Goal: Task Accomplishment & Management: Use online tool/utility

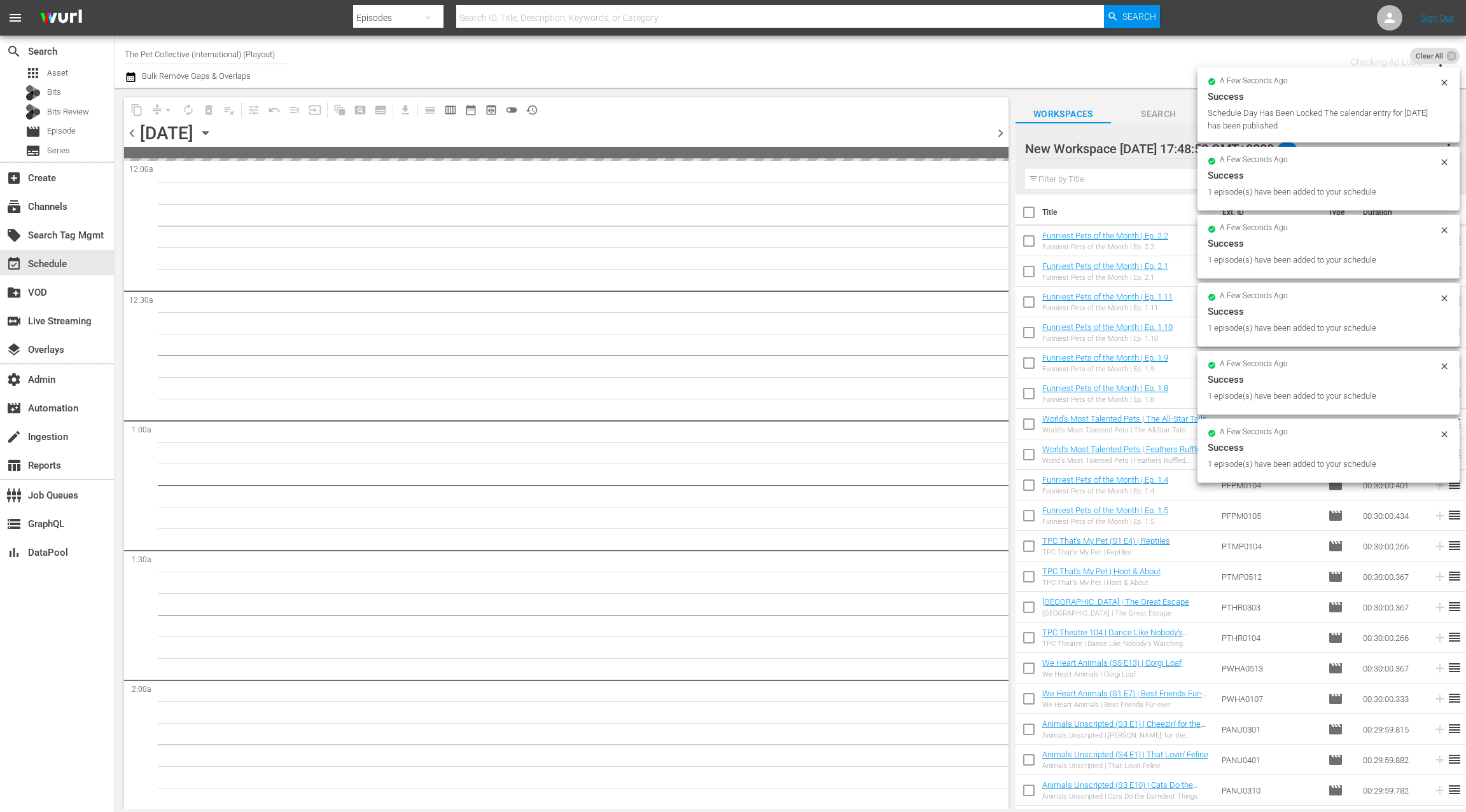
scroll to position [3455, 0]
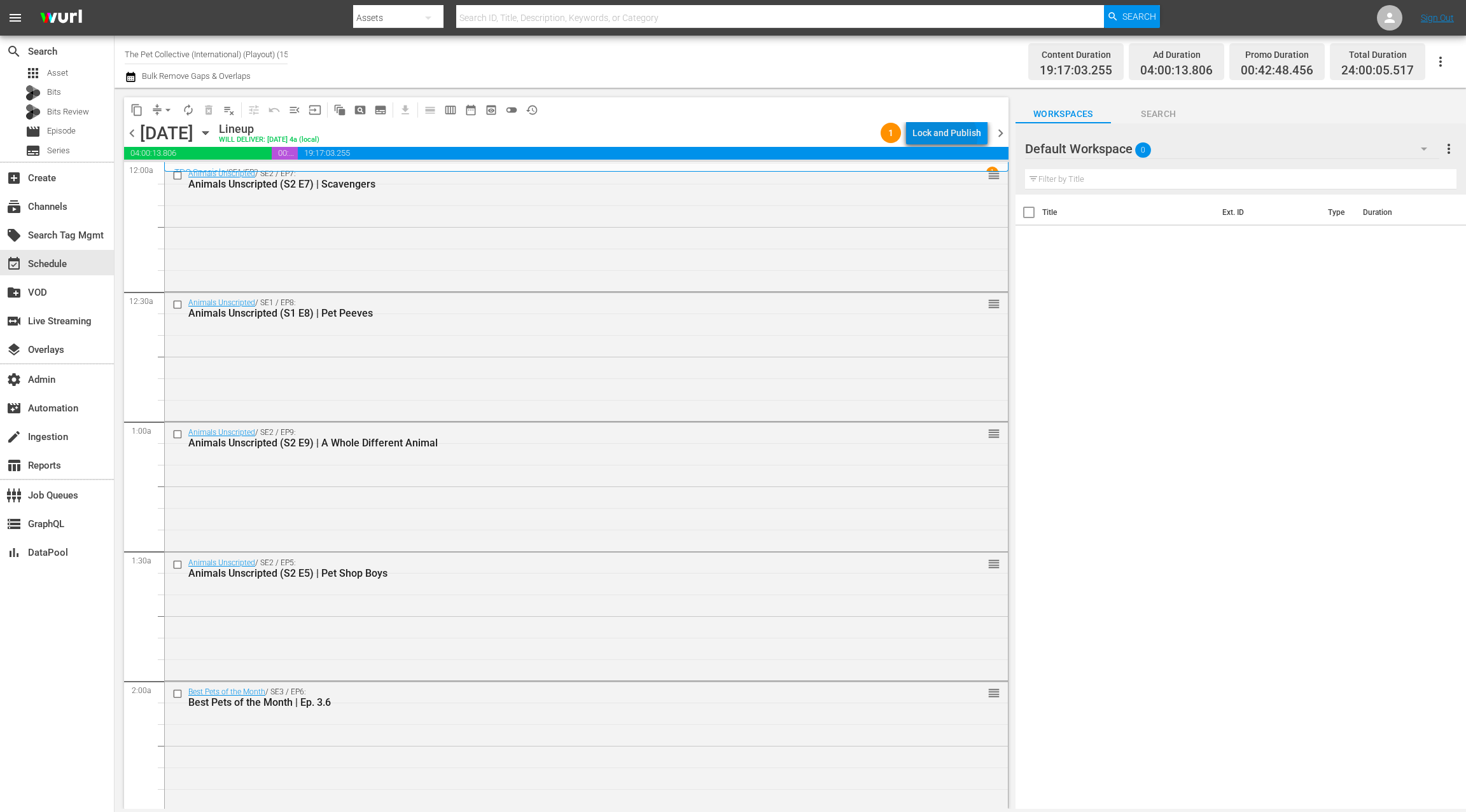
click at [945, 137] on div "Lock and Publish" at bounding box center [946, 133] width 69 height 23
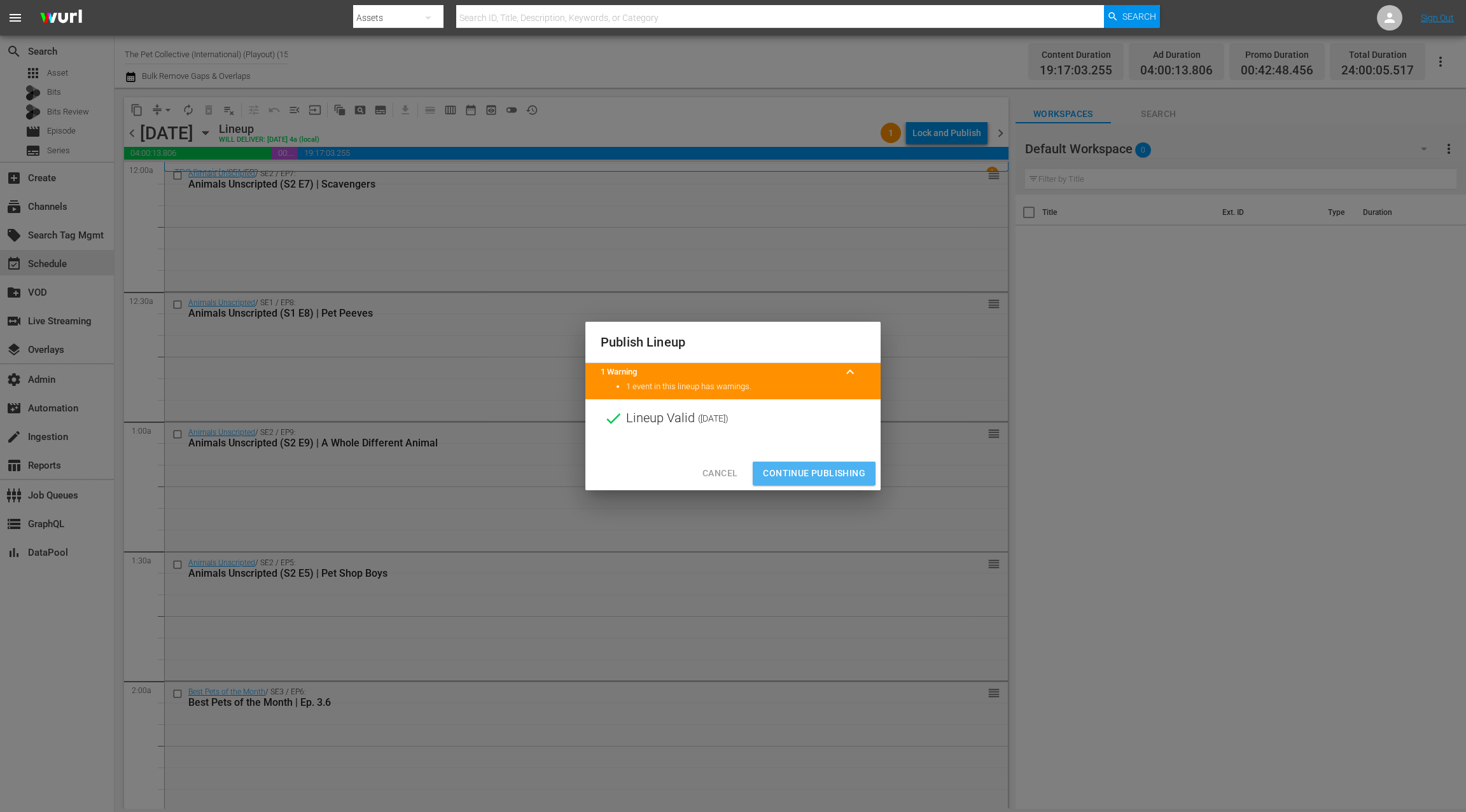
click at [793, 468] on span "Continue Publishing" at bounding box center [814, 473] width 103 height 16
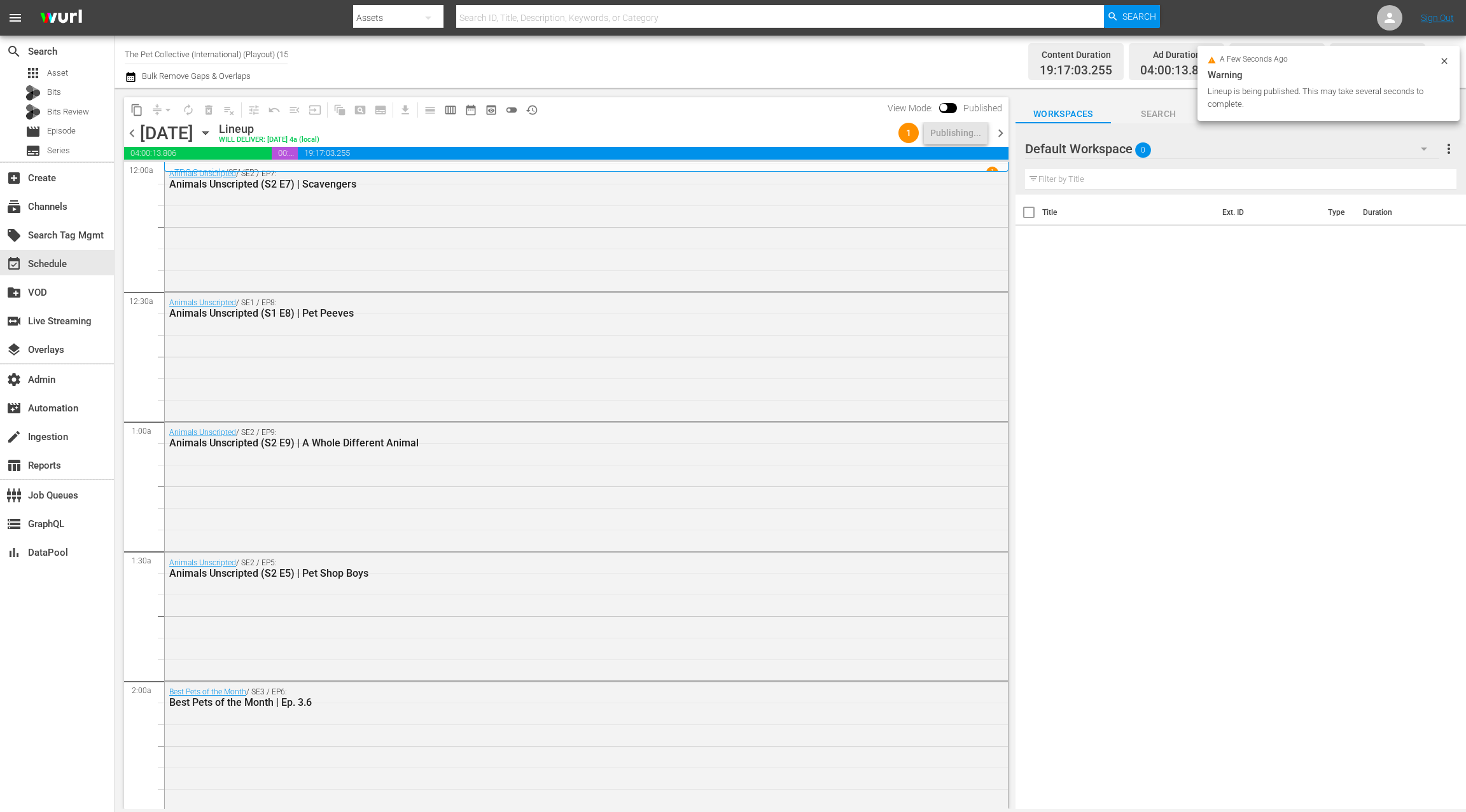
click at [1000, 132] on span "chevron_right" at bounding box center [1000, 133] width 16 height 16
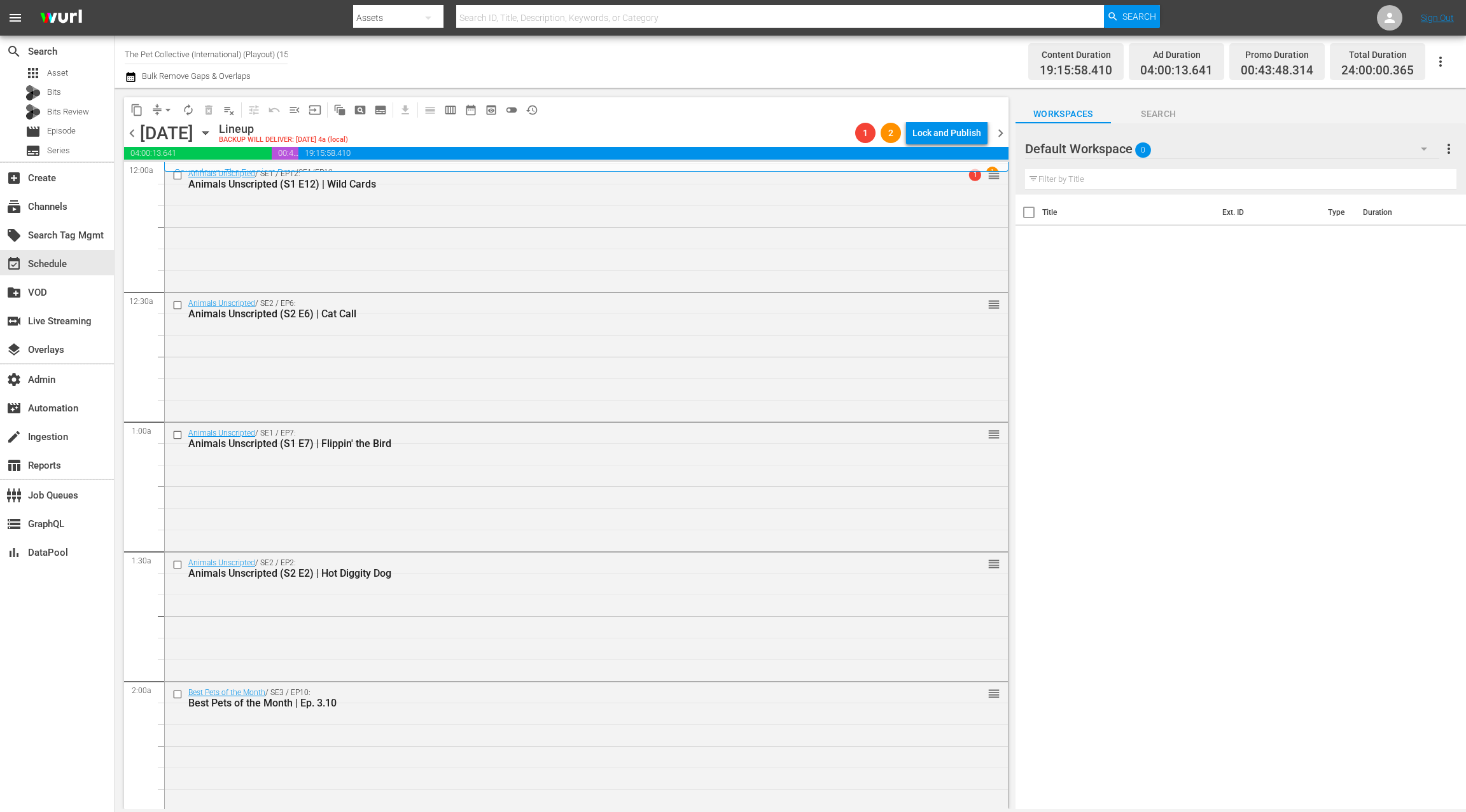
click at [133, 135] on span "chevron_left" at bounding box center [132, 133] width 16 height 16
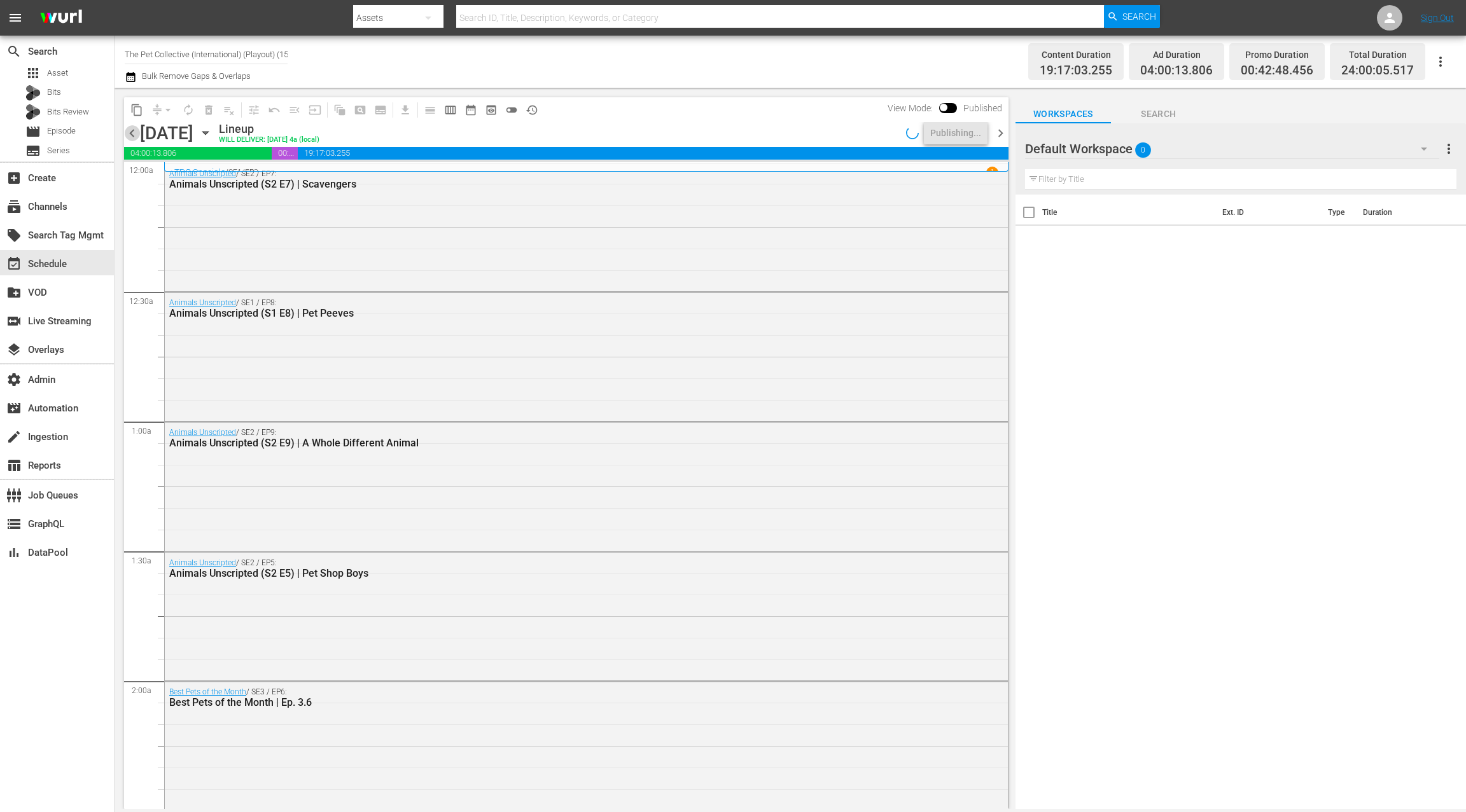
click at [133, 135] on span "chevron_left" at bounding box center [132, 133] width 16 height 16
click at [998, 138] on span "chevron_right" at bounding box center [1000, 133] width 16 height 16
click at [133, 82] on icon "button" at bounding box center [131, 77] width 12 height 15
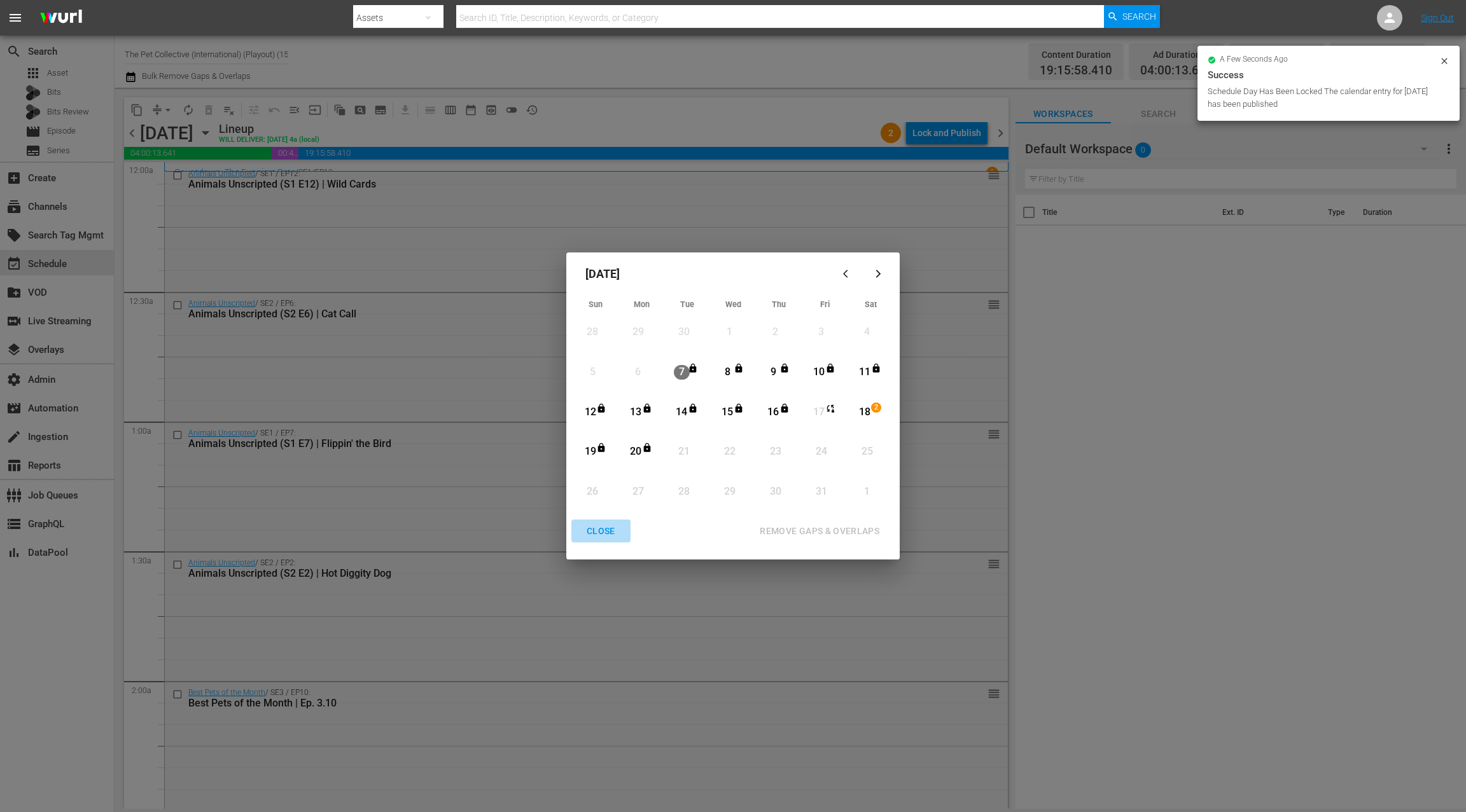
click at [599, 537] on div "CLOSE" at bounding box center [600, 531] width 49 height 16
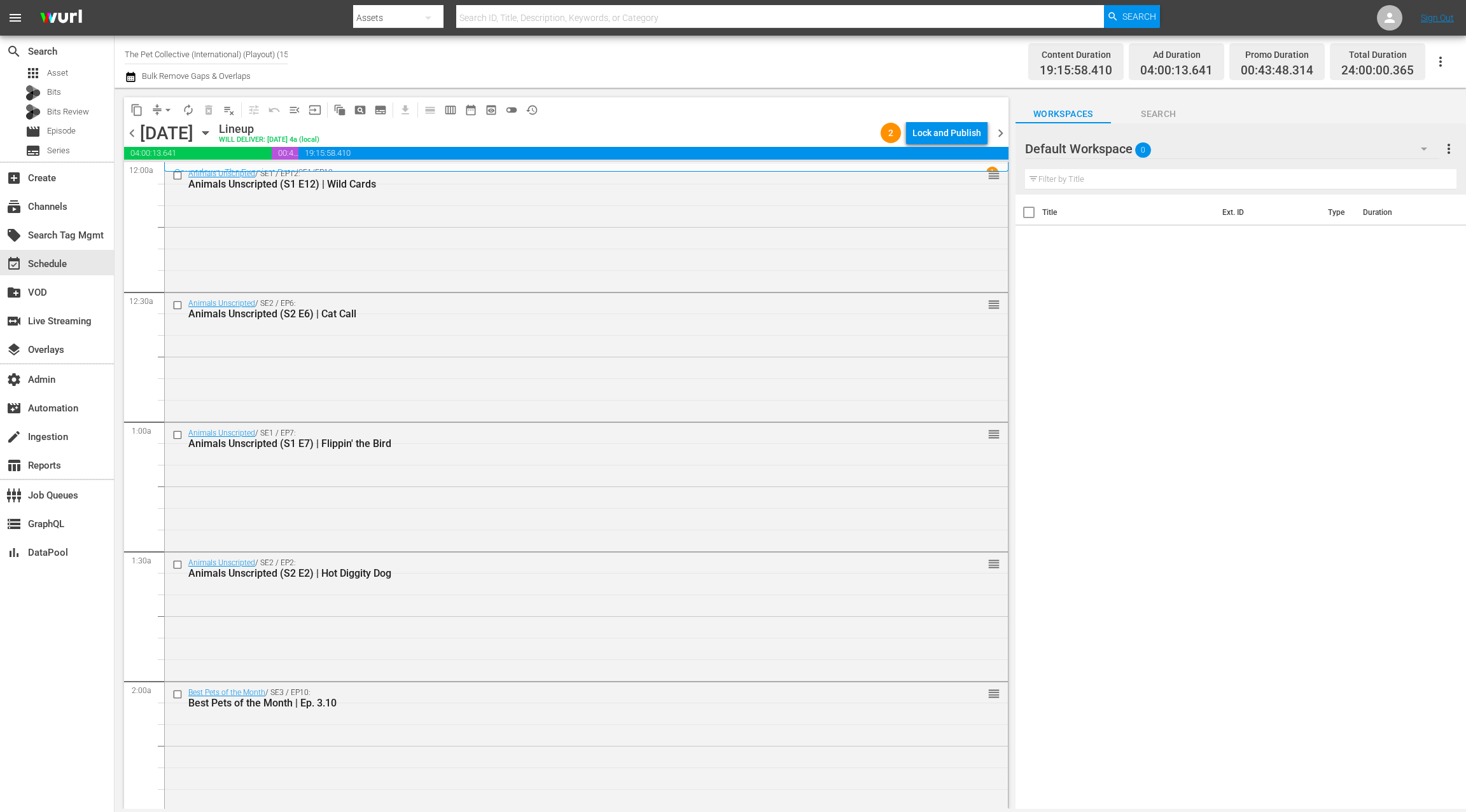
click at [129, 132] on span "chevron_left" at bounding box center [132, 133] width 16 height 16
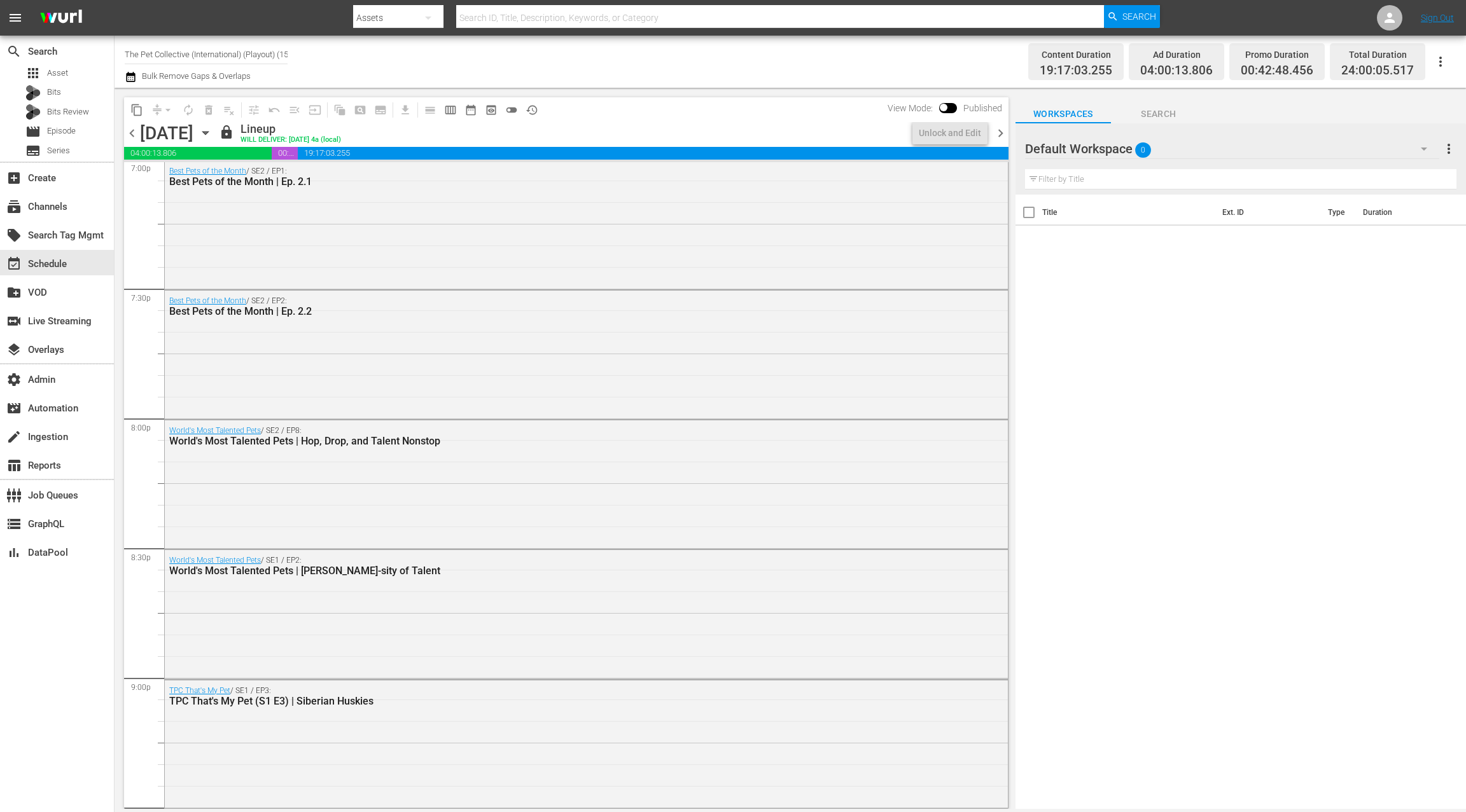
scroll to position [5579, 0]
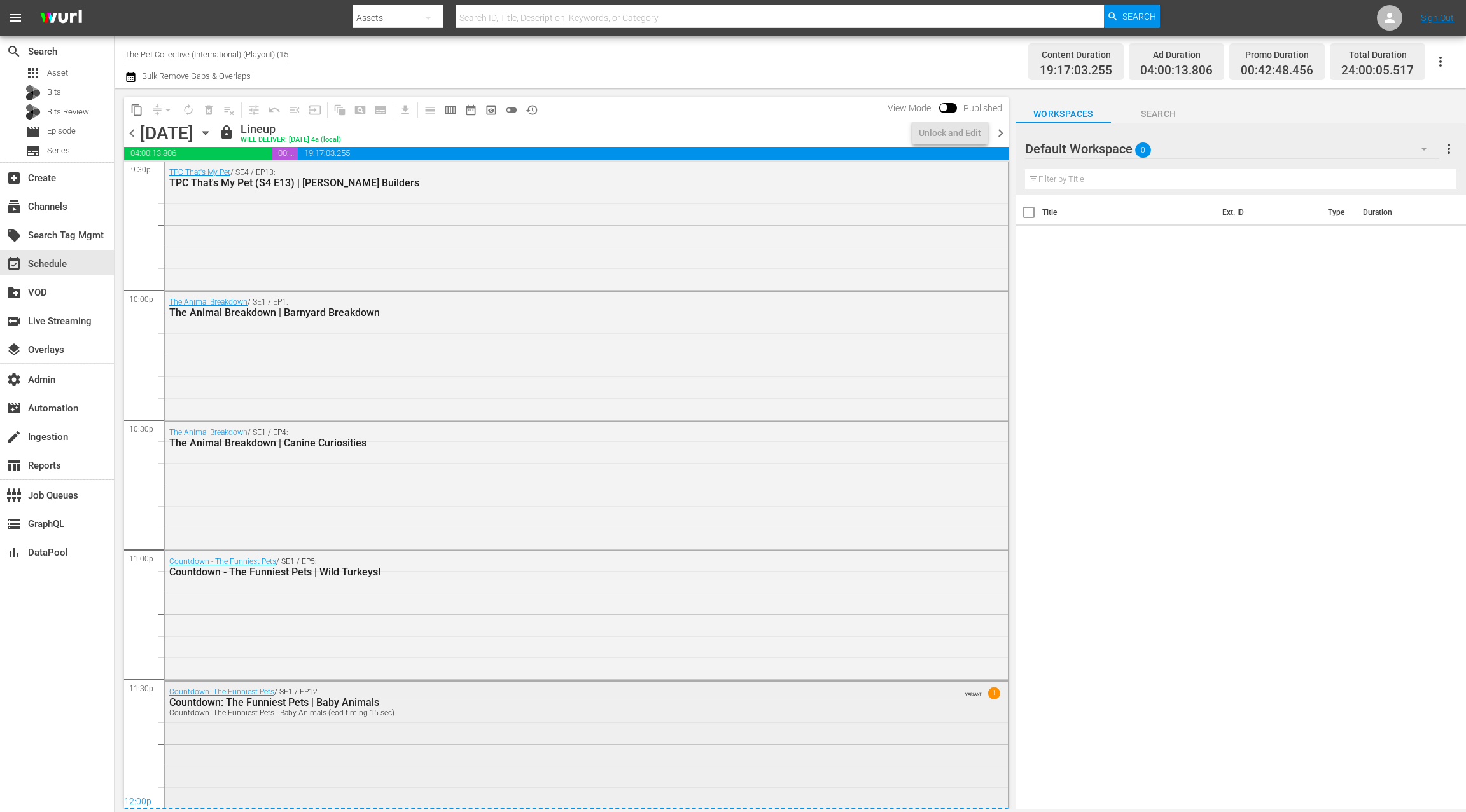
click at [525, 737] on div "Countdown: The Funniest Pets / SE1 / EP12: Countdown: The Funniest Pets | Baby …" at bounding box center [586, 744] width 843 height 125
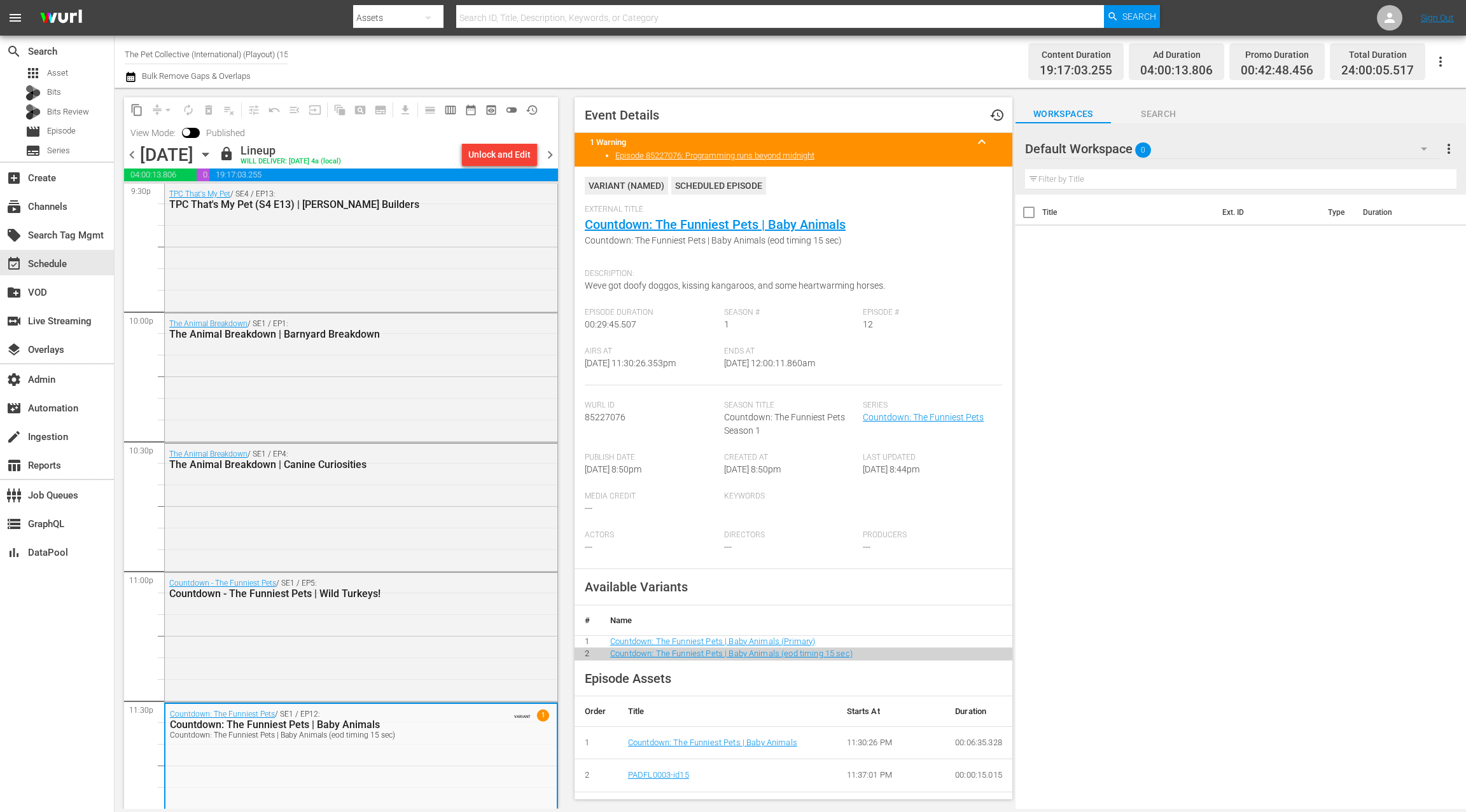
click at [556, 157] on span "chevron_right" at bounding box center [549, 154] width 16 height 16
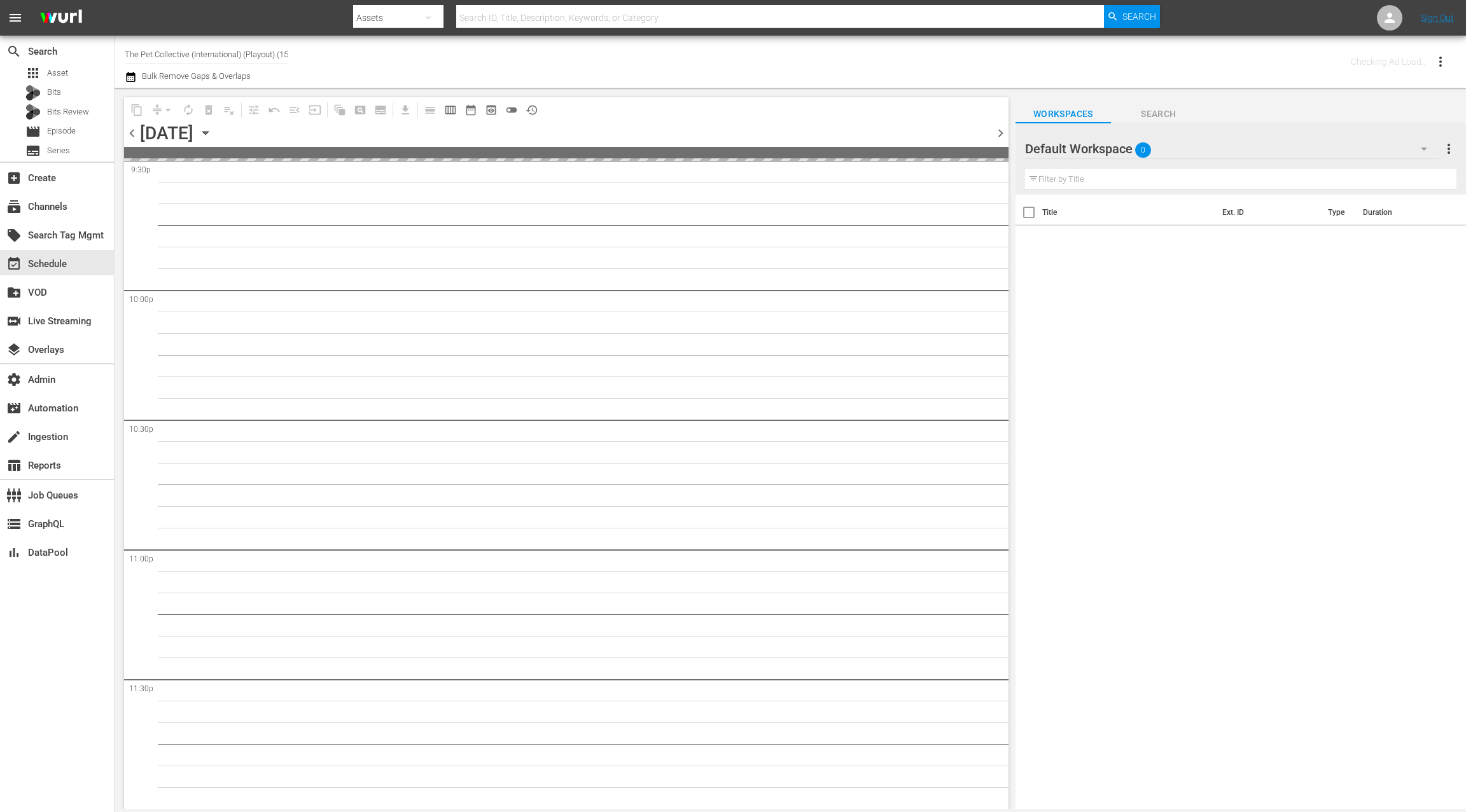
scroll to position [5578, 0]
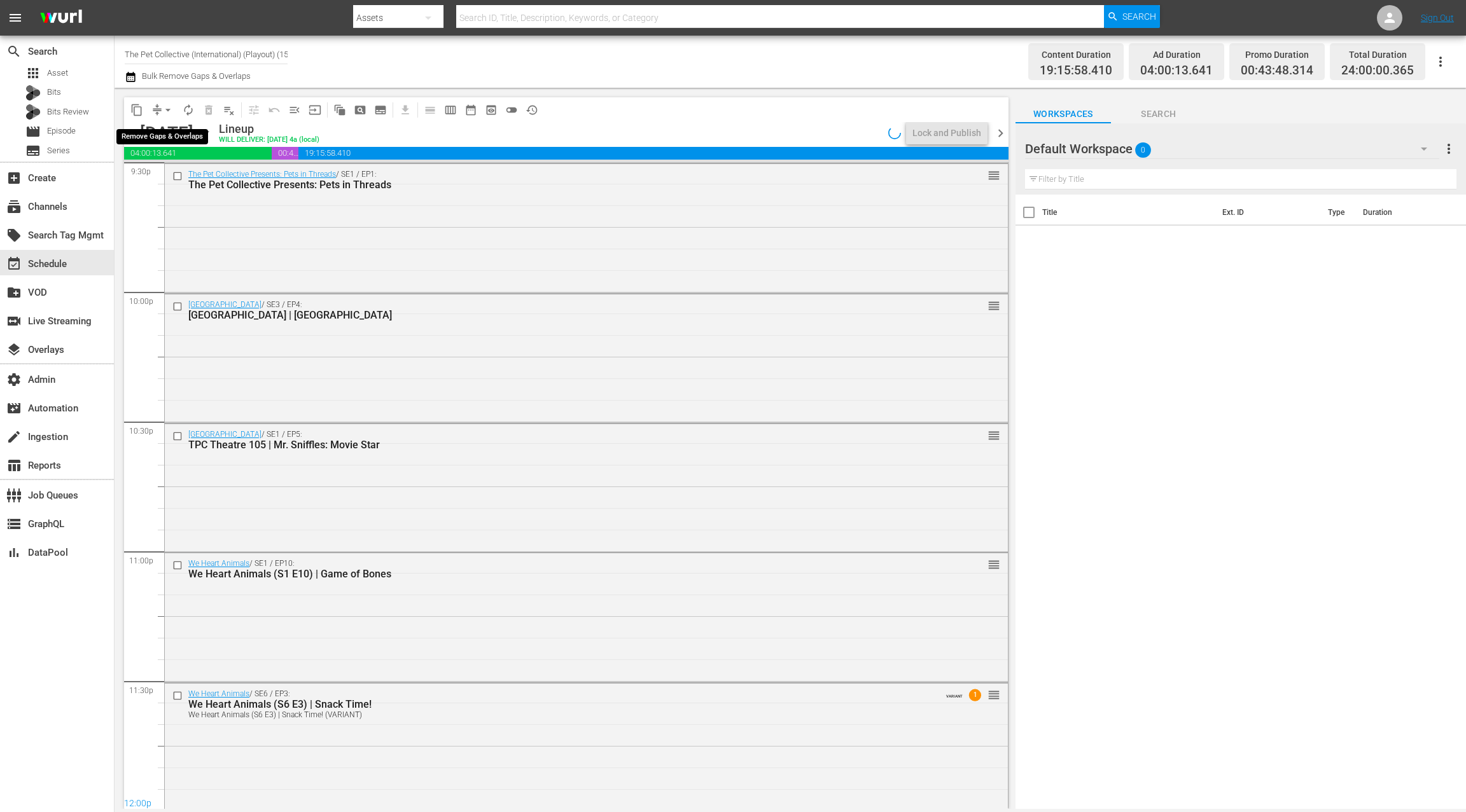
click at [164, 113] on span "arrow_drop_down" at bounding box center [167, 110] width 12 height 12
click at [180, 177] on li "Align to End of Previous Day" at bounding box center [168, 177] width 133 height 21
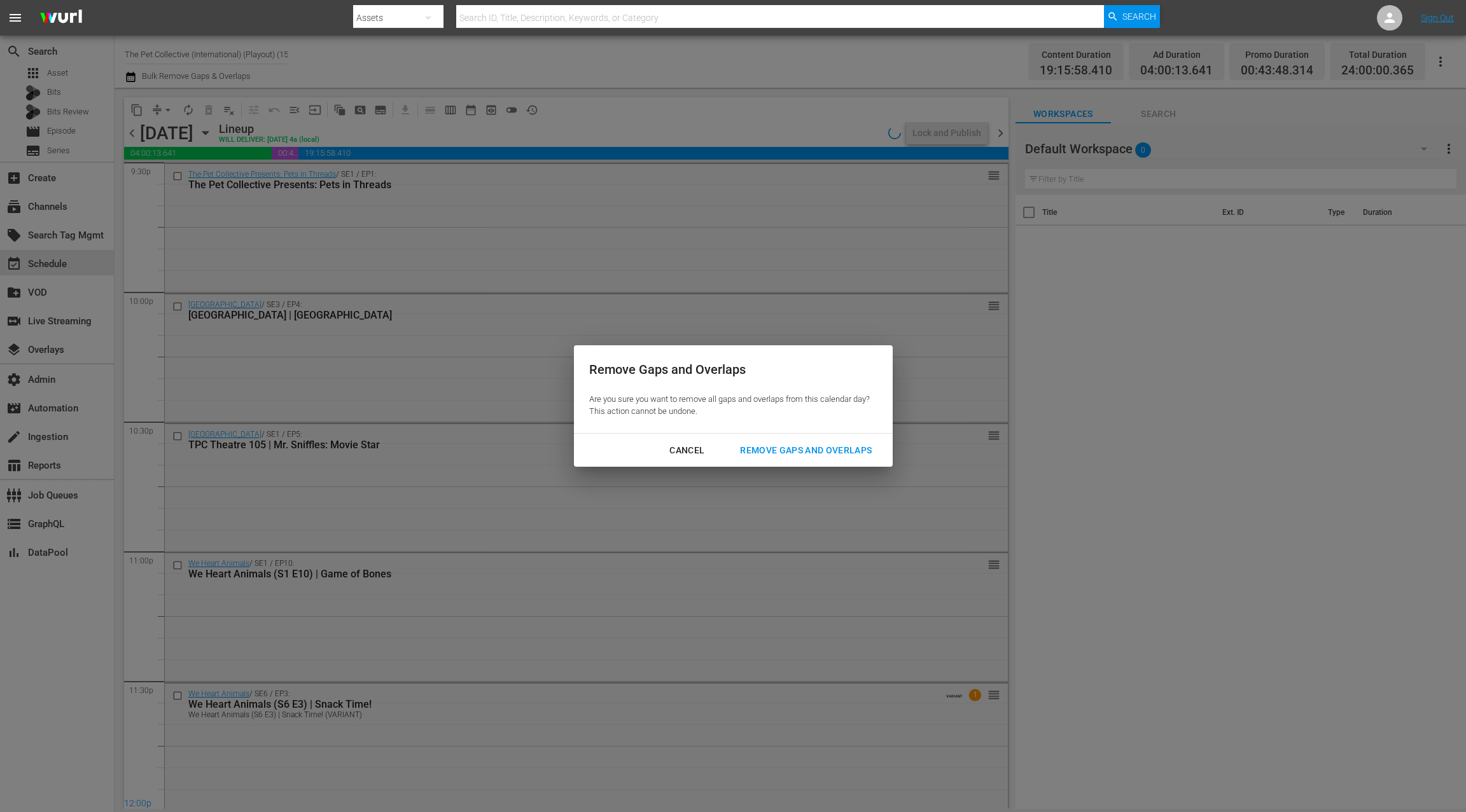
click at [748, 452] on div "Remove Gaps and Overlaps" at bounding box center [806, 450] width 152 height 16
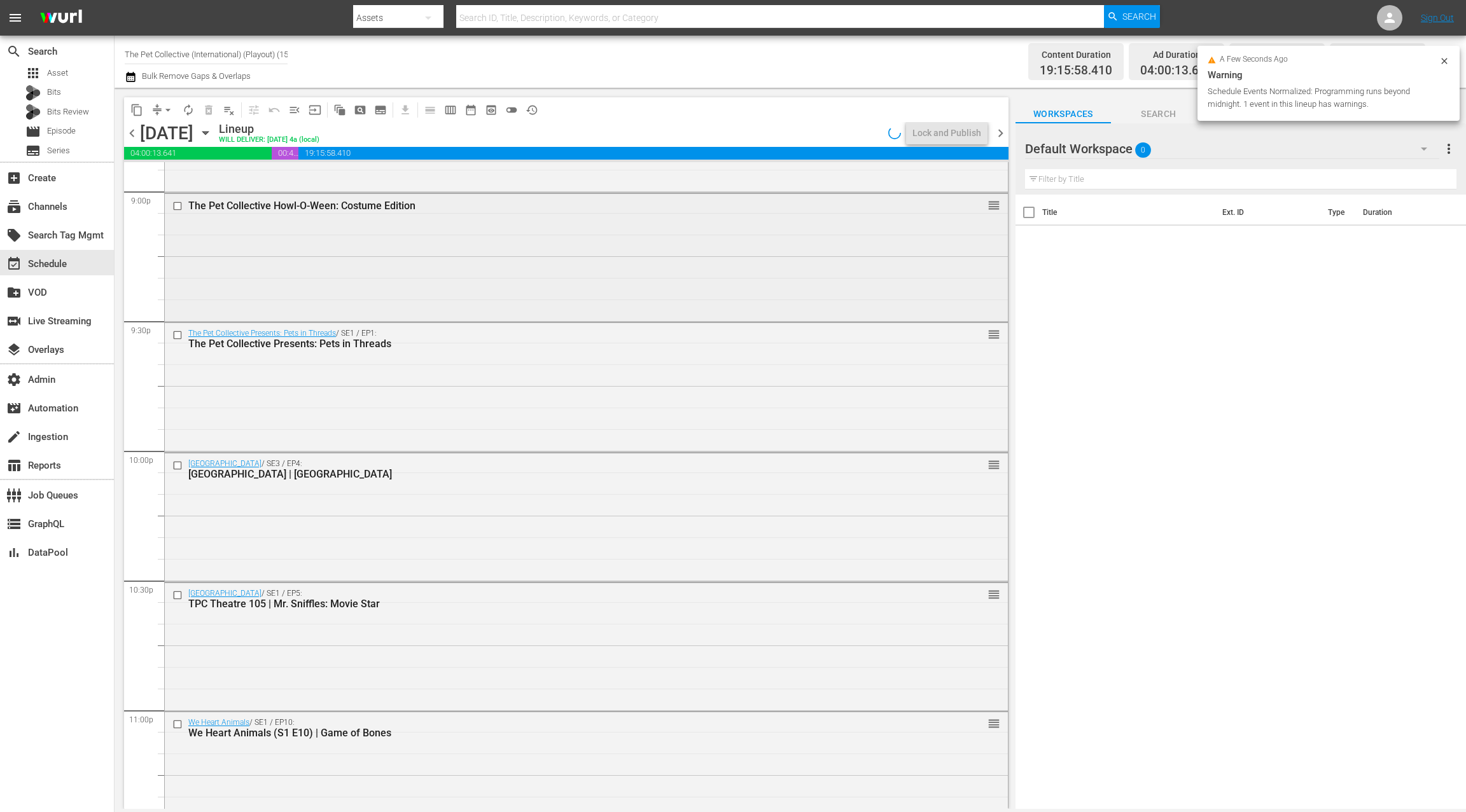
scroll to position [5579, 0]
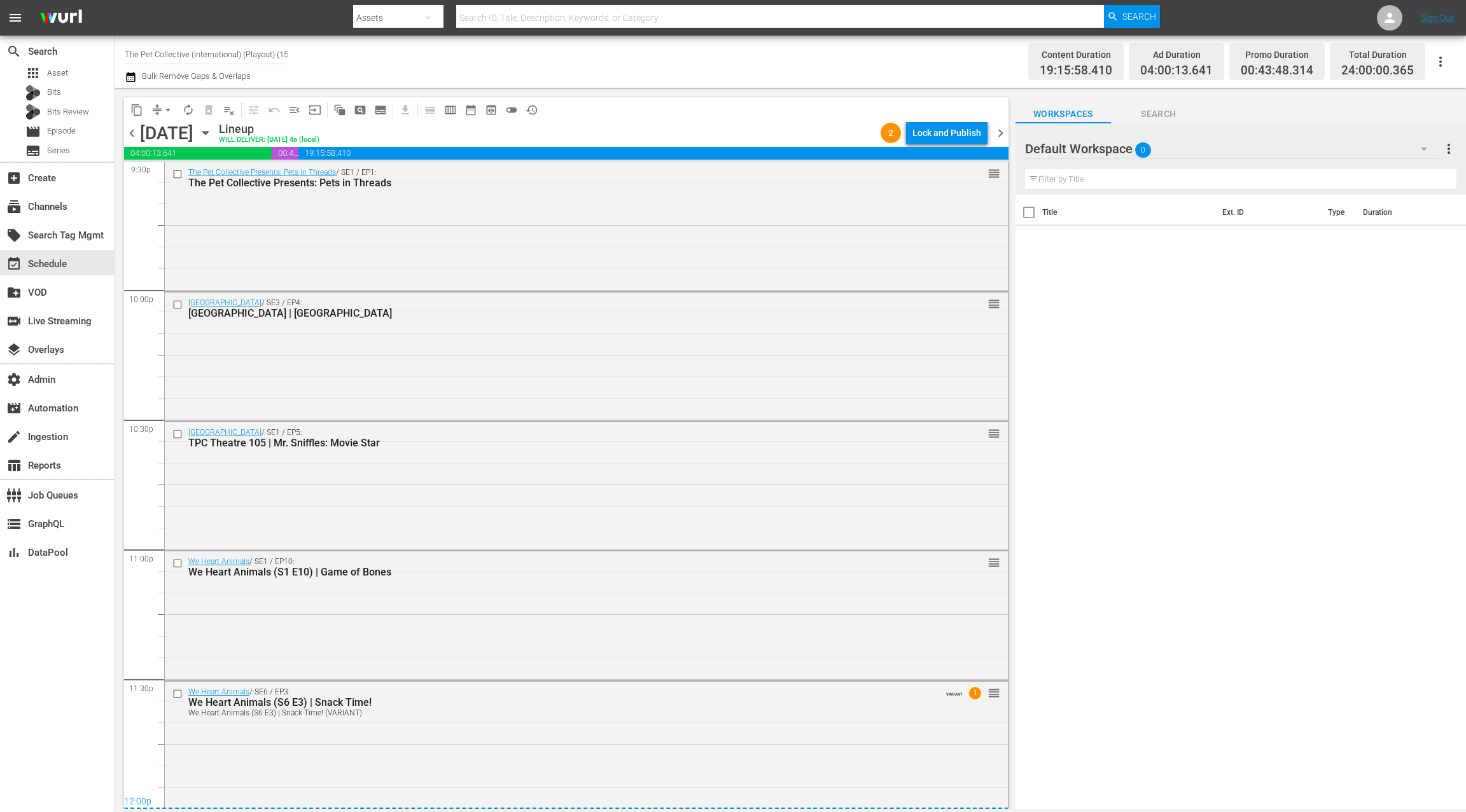
click at [949, 133] on div "Lock and Publish" at bounding box center [946, 133] width 69 height 23
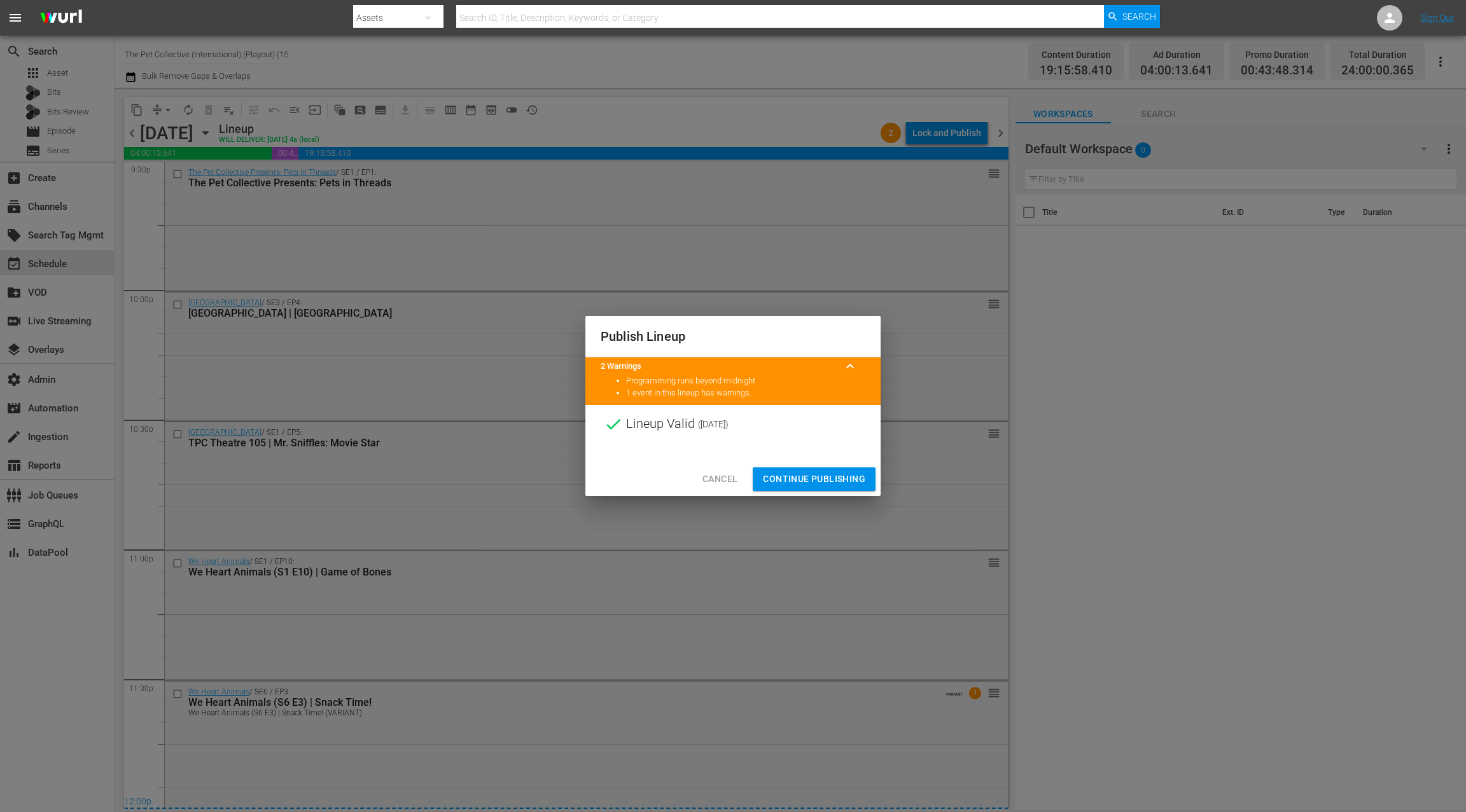
click at [810, 477] on span "Continue Publishing" at bounding box center [814, 479] width 103 height 16
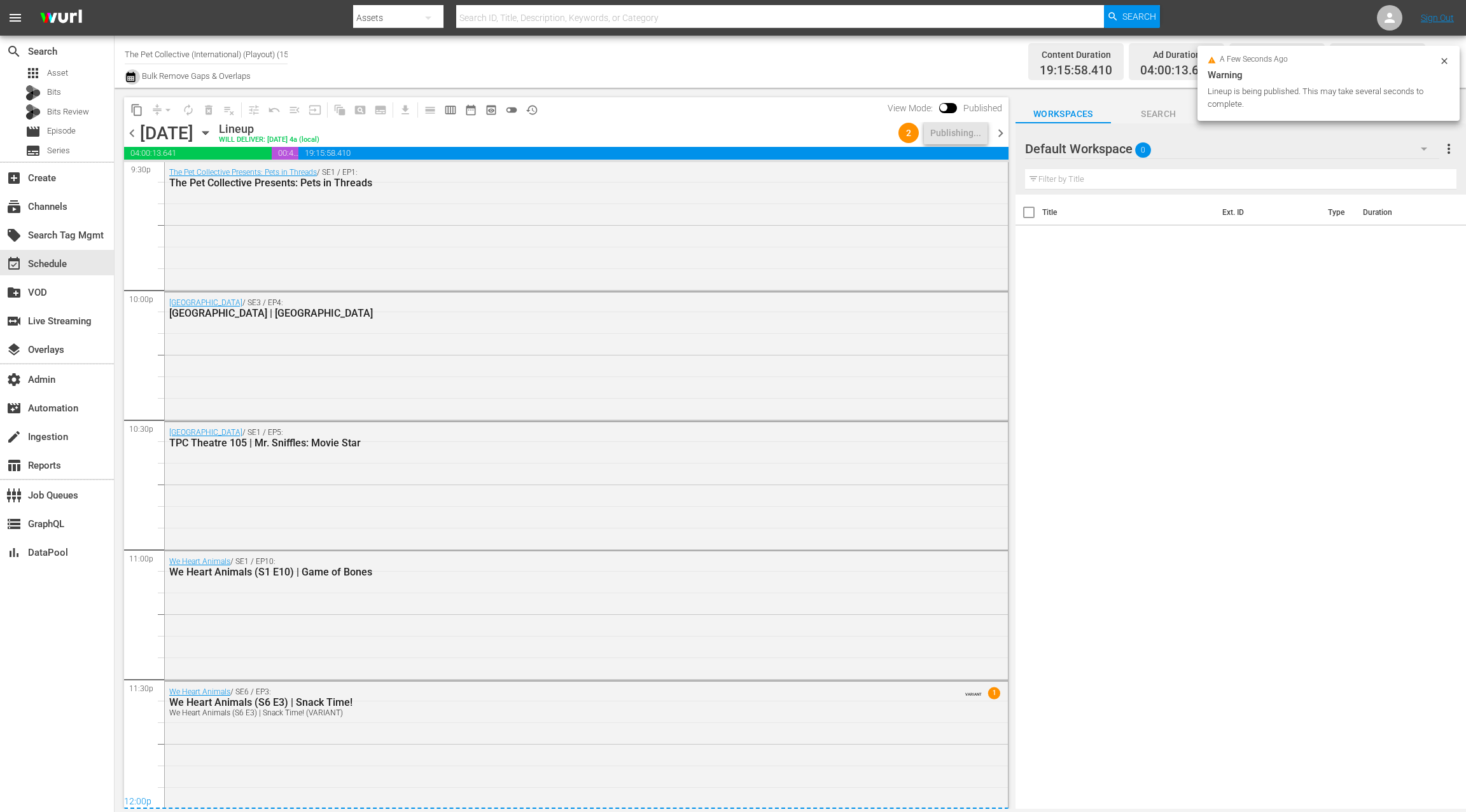
click at [131, 81] on icon "button" at bounding box center [130, 76] width 9 height 10
